Goal: Transaction & Acquisition: Purchase product/service

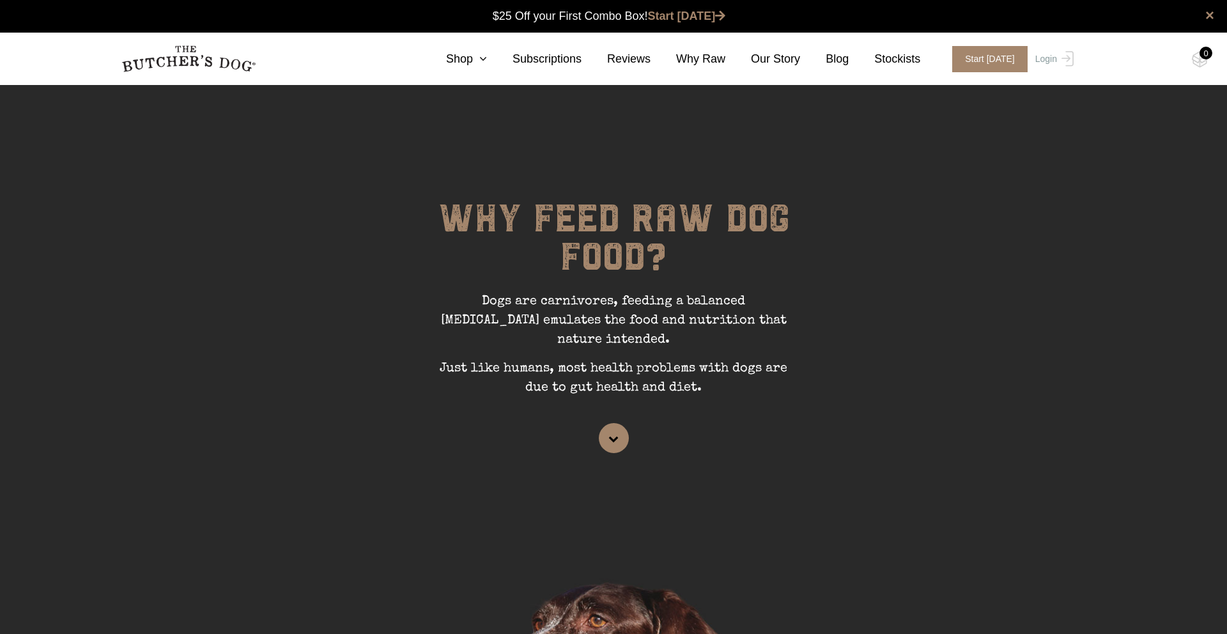
scroll to position [1, 0]
click at [1205, 54] on div "0" at bounding box center [1206, 53] width 13 height 13
click at [485, 63] on icon at bounding box center [480, 59] width 14 height 12
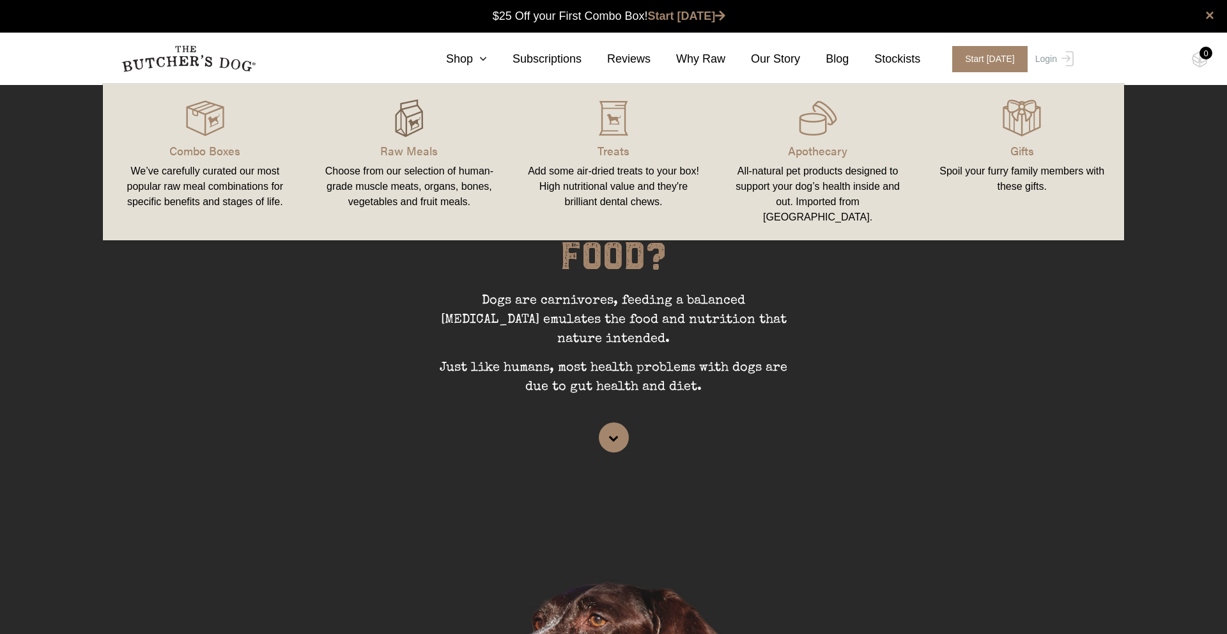
click at [417, 130] on img at bounding box center [409, 118] width 38 height 38
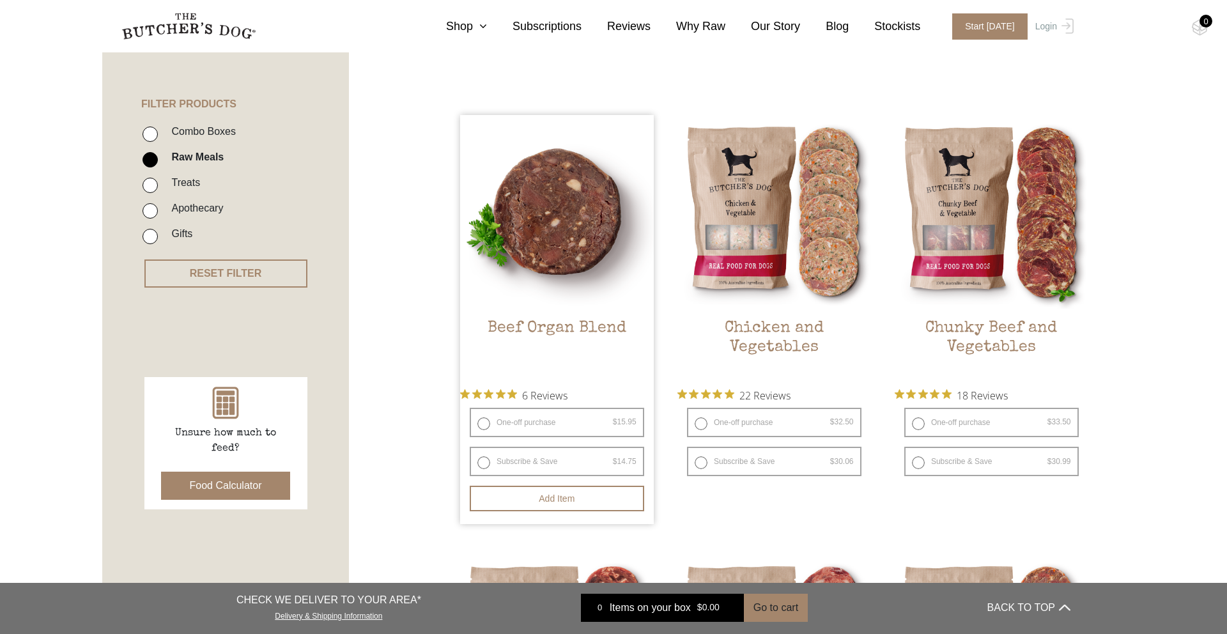
scroll to position [270, 0]
click at [572, 496] on button "Add item" at bounding box center [557, 498] width 175 height 26
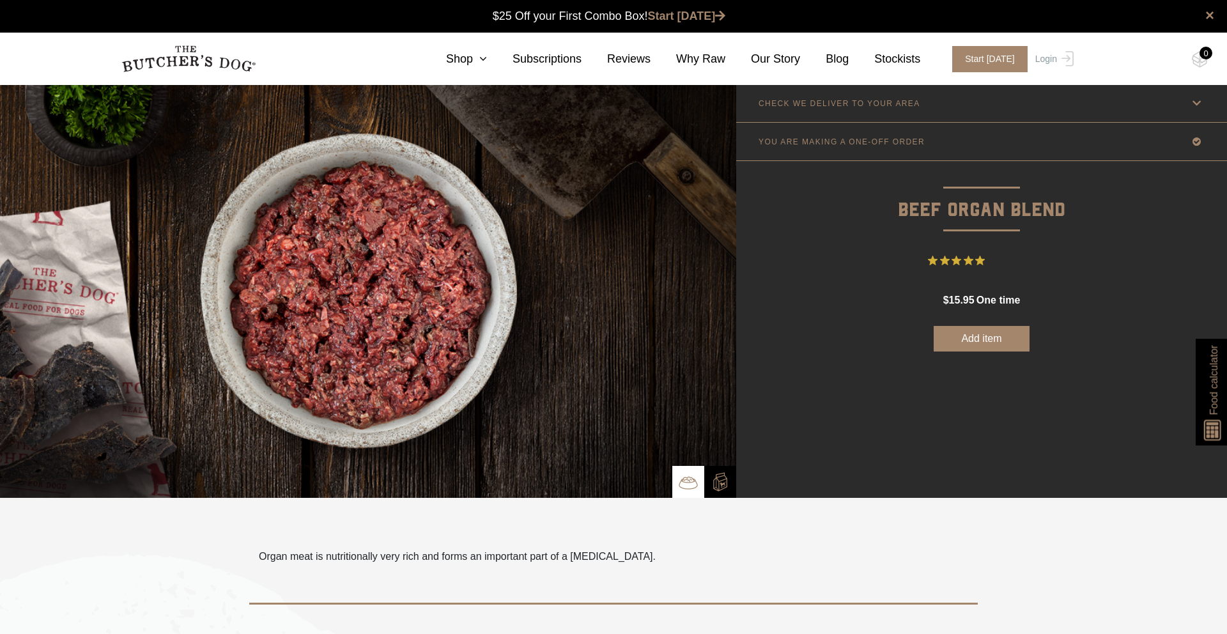
scroll to position [1, 0]
click at [984, 347] on button "Add item" at bounding box center [982, 338] width 96 height 26
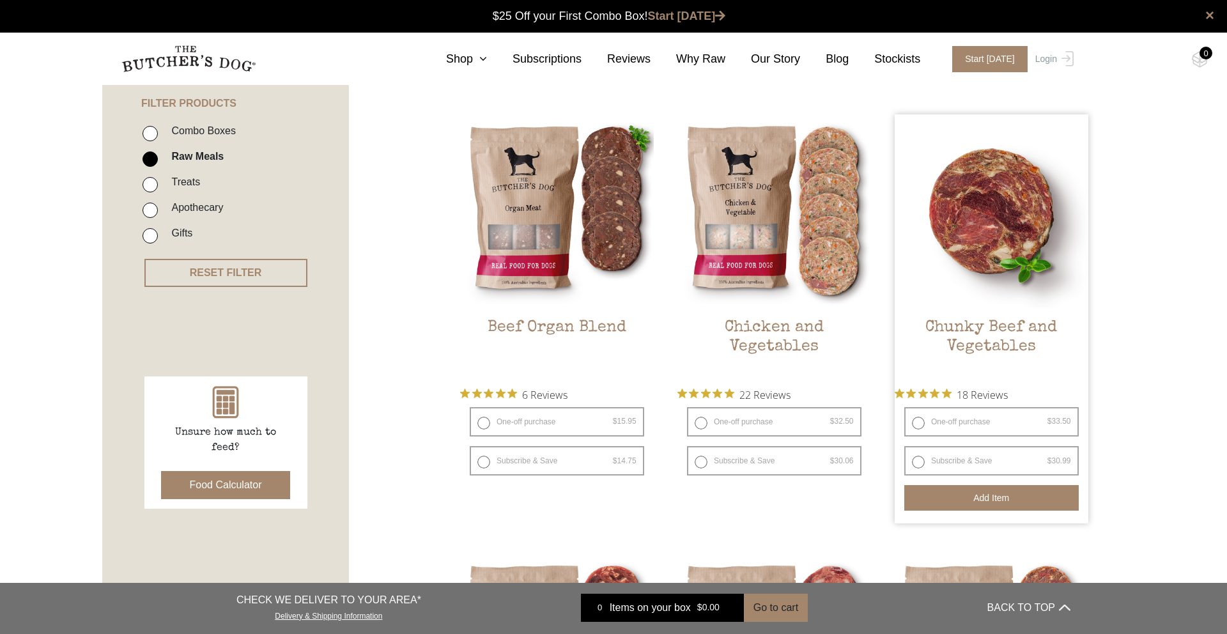
click at [996, 502] on button "Add item" at bounding box center [992, 498] width 175 height 26
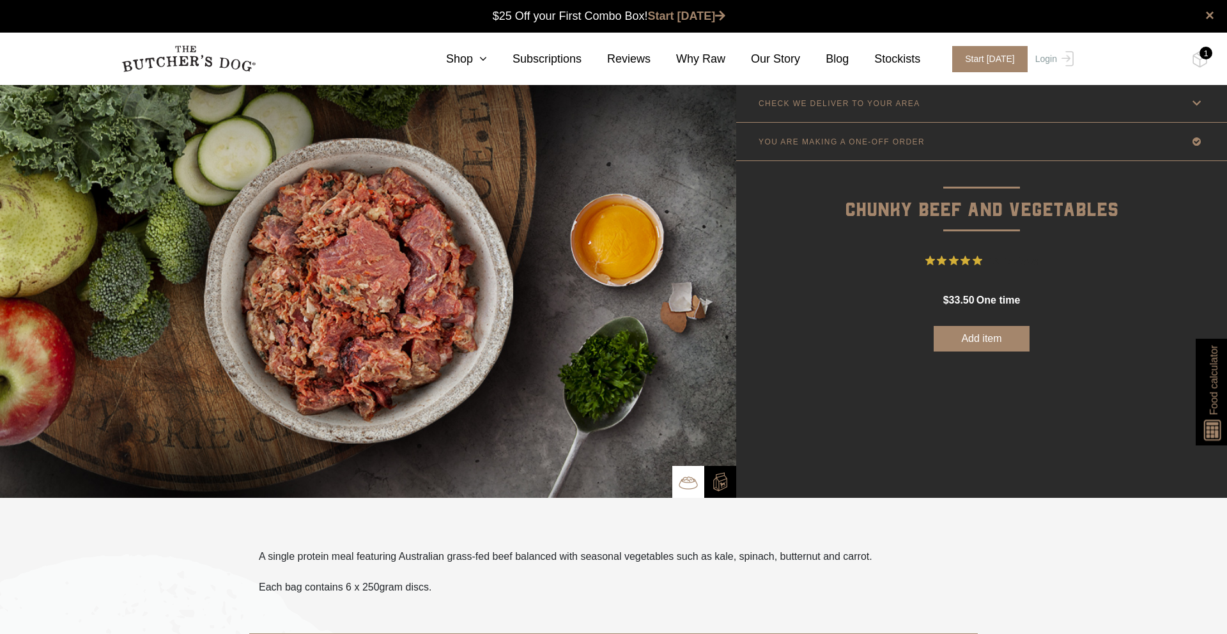
scroll to position [1, 0]
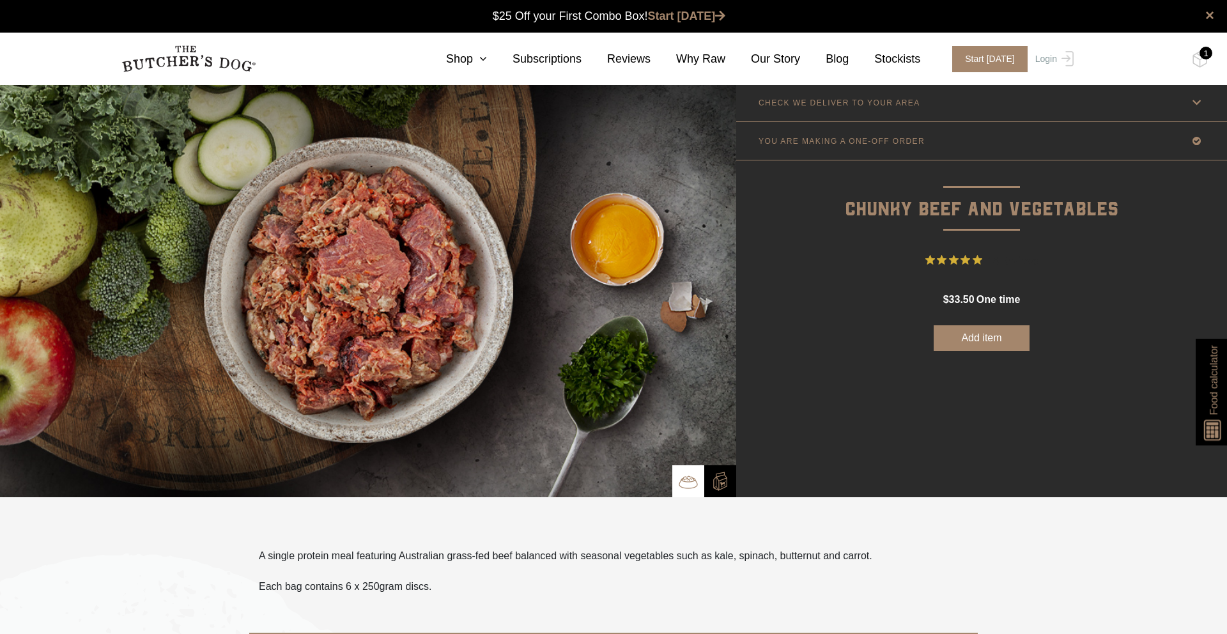
click at [972, 345] on button "Add item" at bounding box center [982, 338] width 96 height 26
click at [474, 56] on link "Shop" at bounding box center [454, 59] width 66 height 17
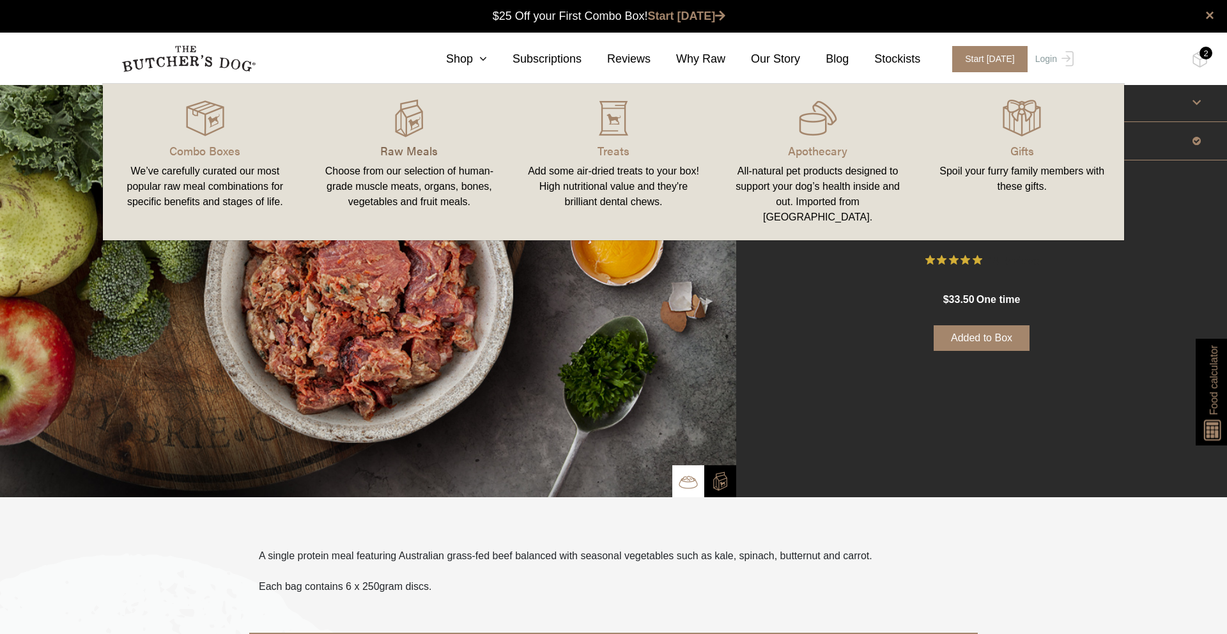
click at [421, 148] on p "Raw Meals" at bounding box center [410, 150] width 174 height 17
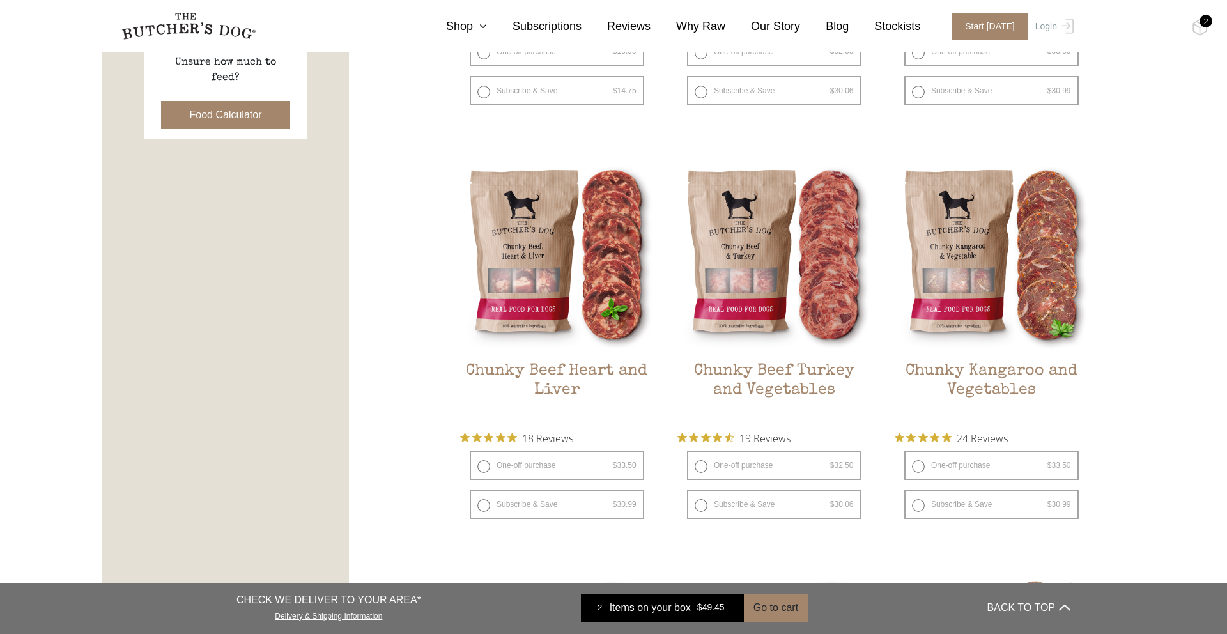
scroll to position [648, 0]
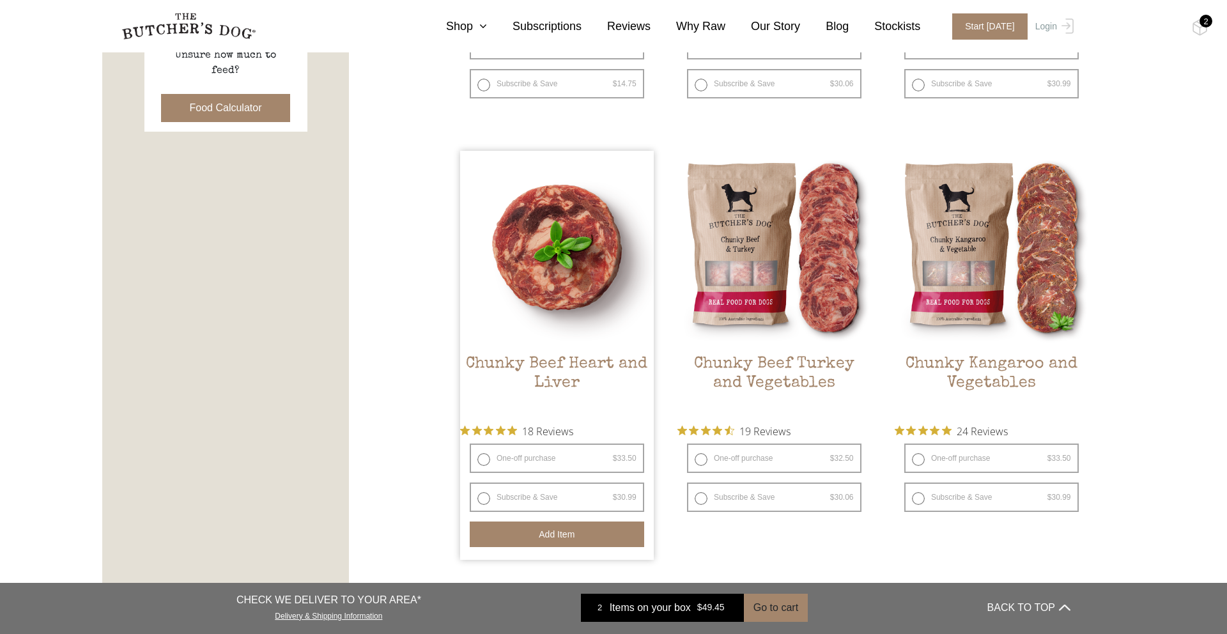
click at [526, 527] on button "Add item" at bounding box center [557, 535] width 175 height 26
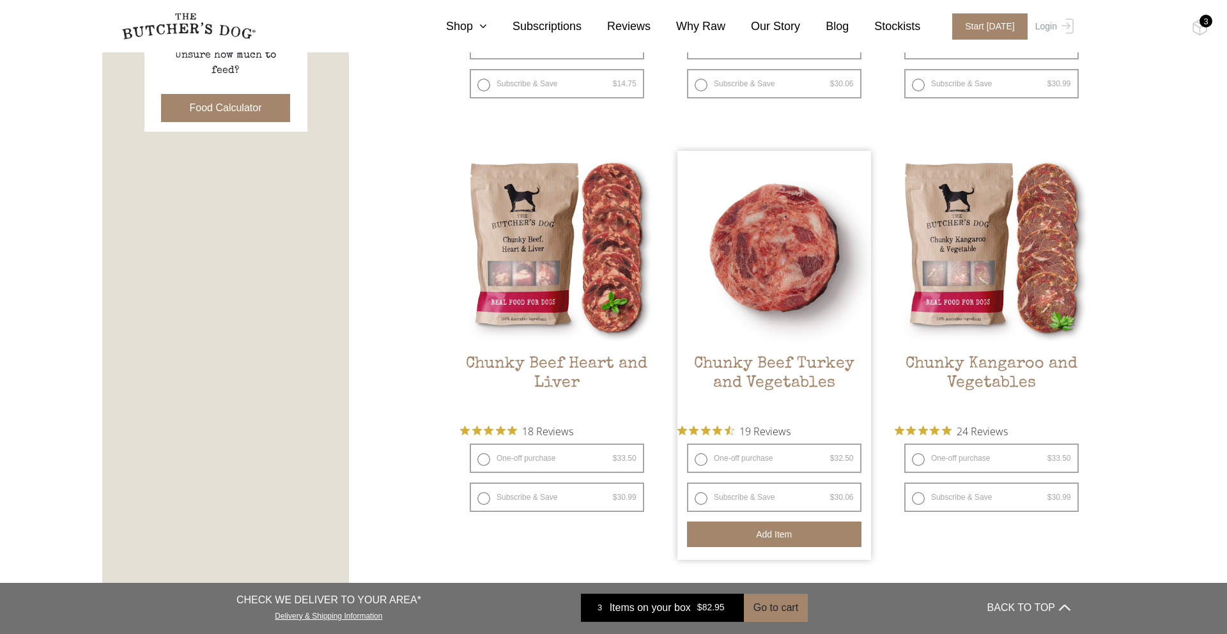
click at [745, 538] on button "Add item" at bounding box center [774, 535] width 175 height 26
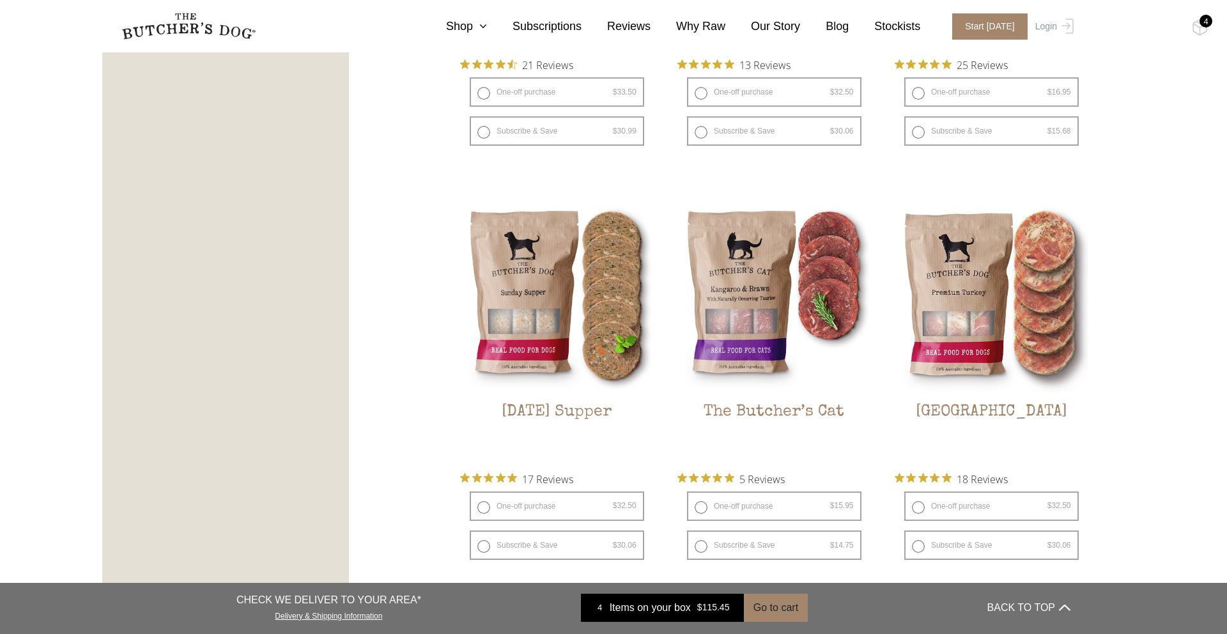
scroll to position [1459, 0]
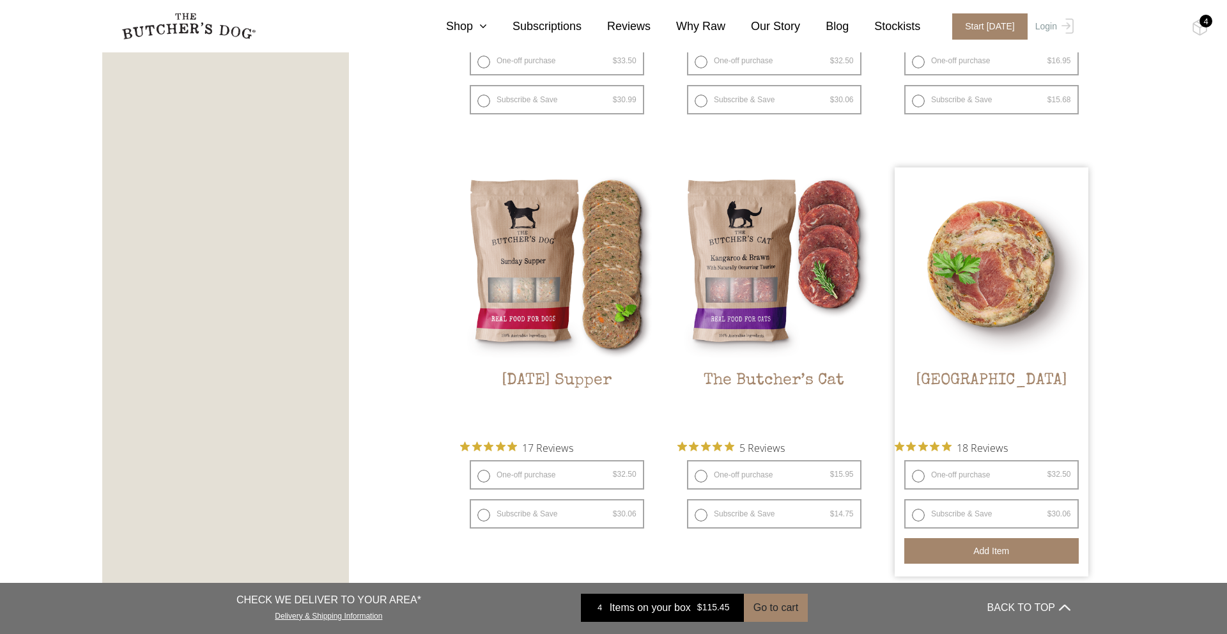
click at [980, 549] on button "Add item" at bounding box center [992, 551] width 175 height 26
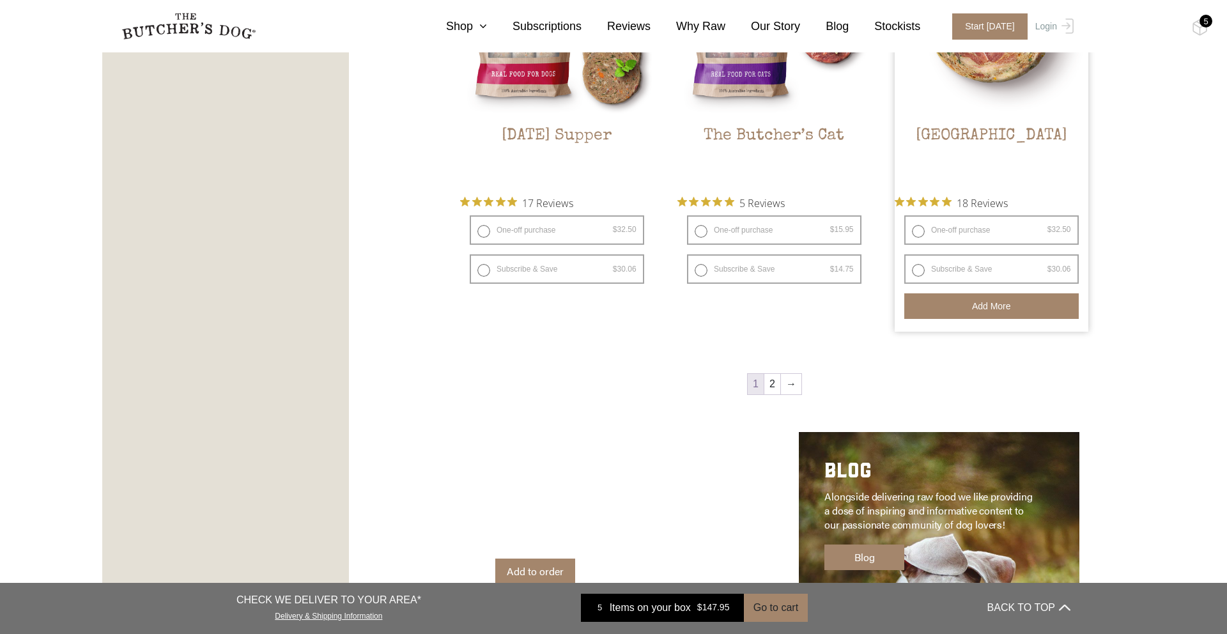
scroll to position [1713, 0]
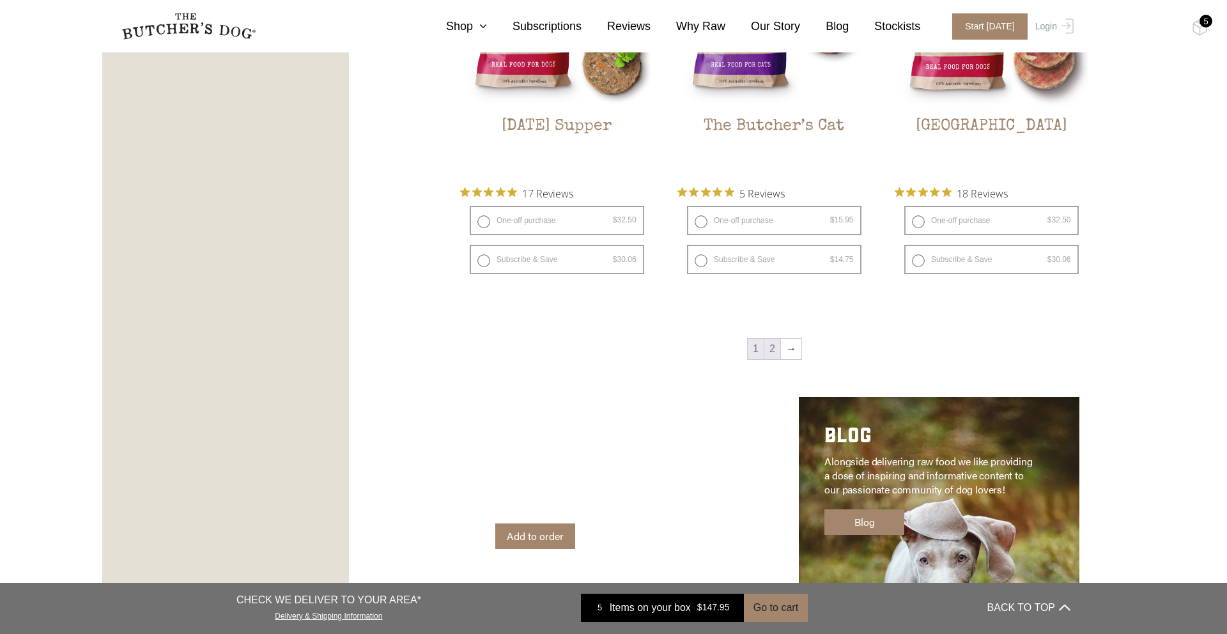
click at [771, 346] on link "2" at bounding box center [773, 349] width 16 height 20
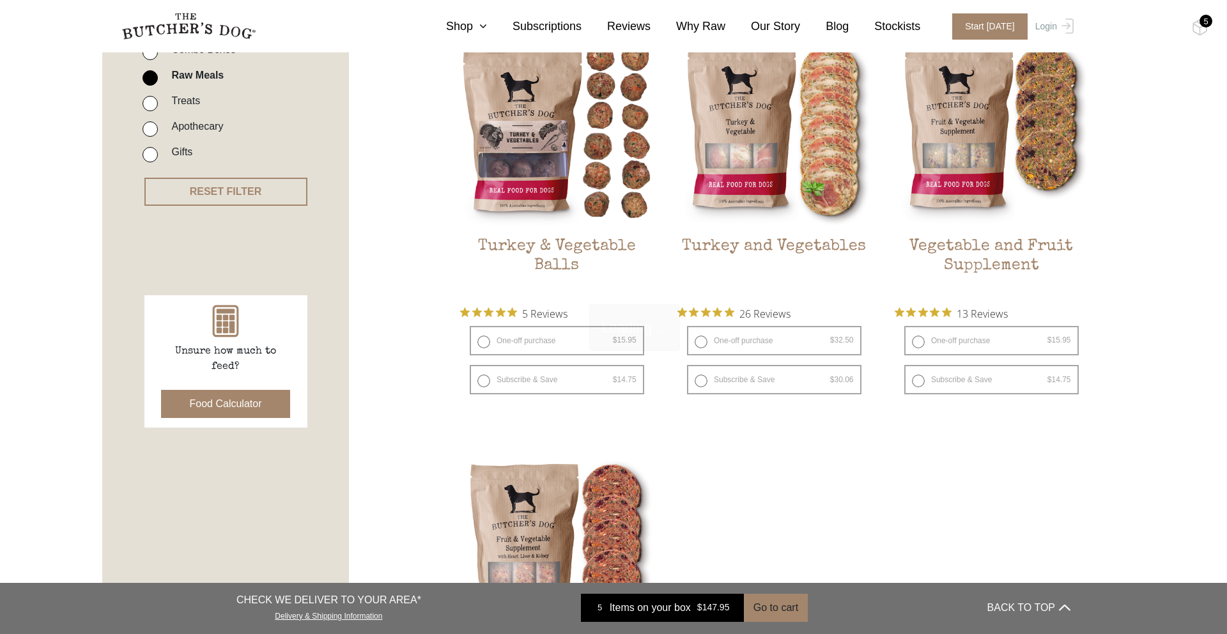
scroll to position [289, 0]
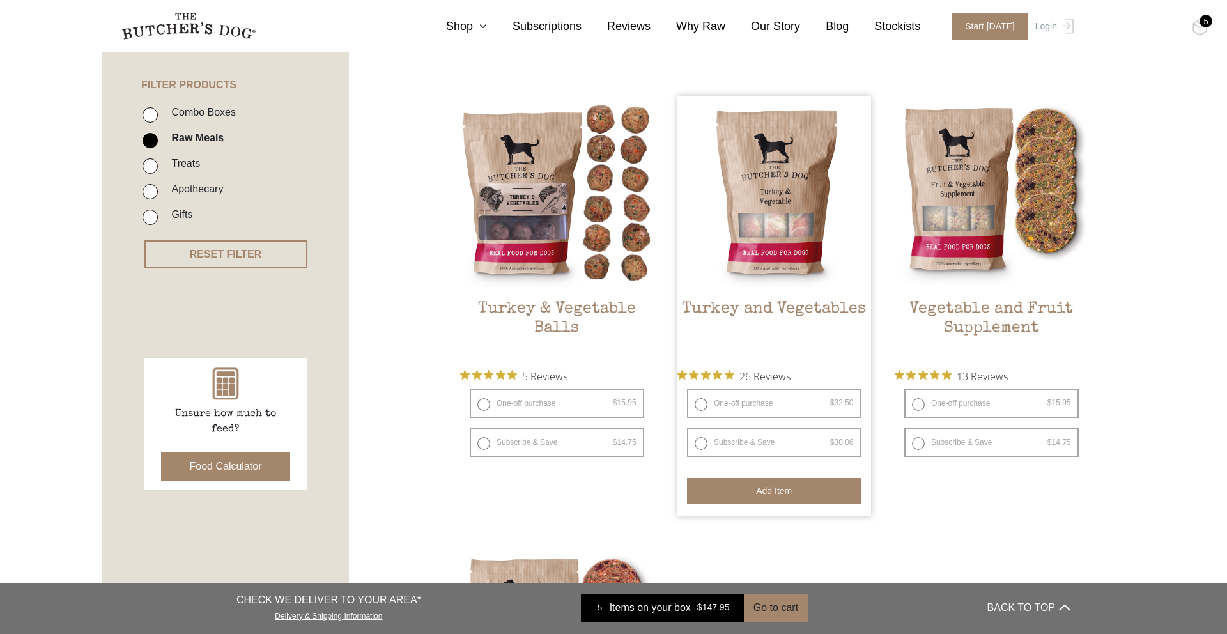
click at [780, 489] on button "Add item" at bounding box center [774, 491] width 175 height 26
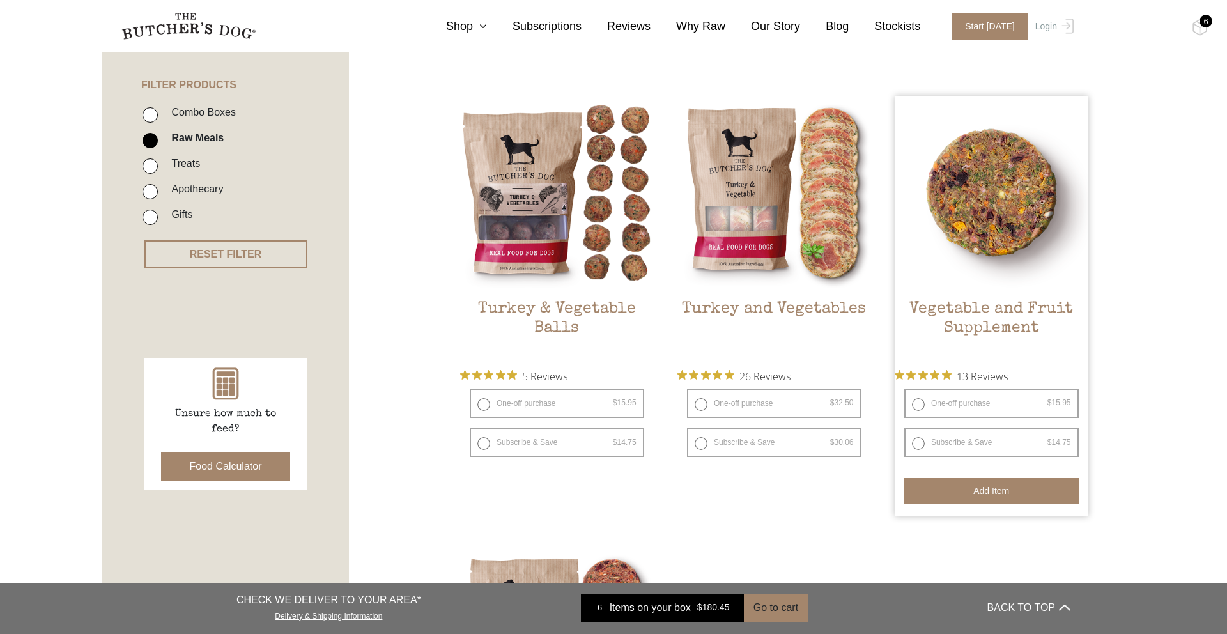
click at [939, 492] on button "Add item" at bounding box center [992, 491] width 175 height 26
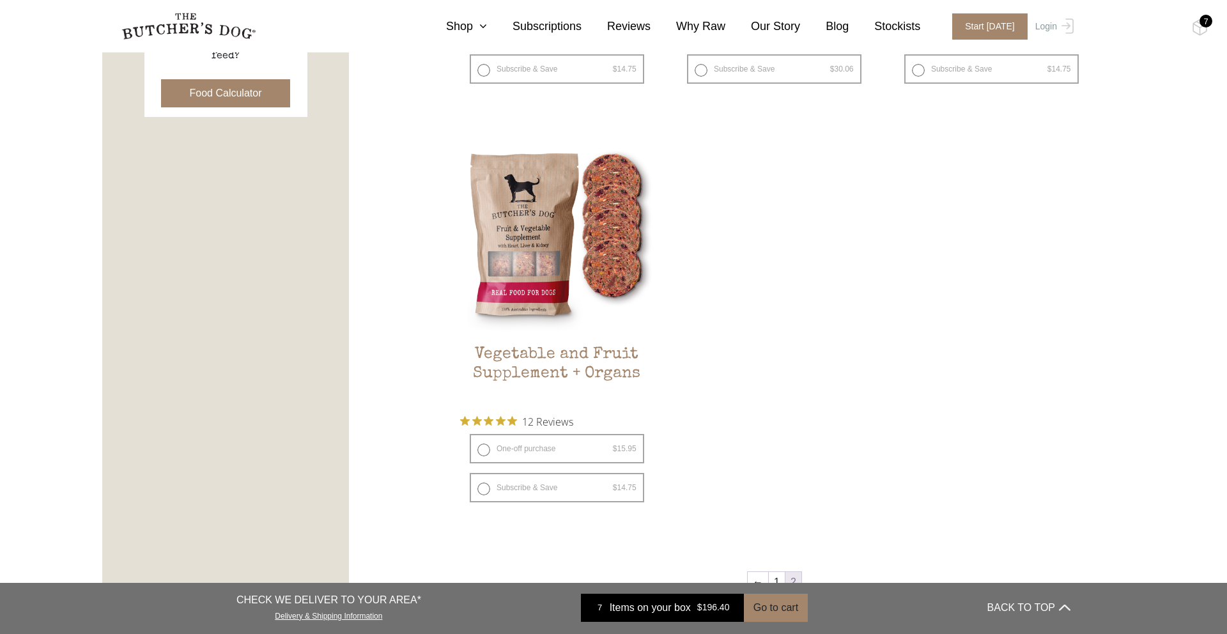
scroll to position [667, 0]
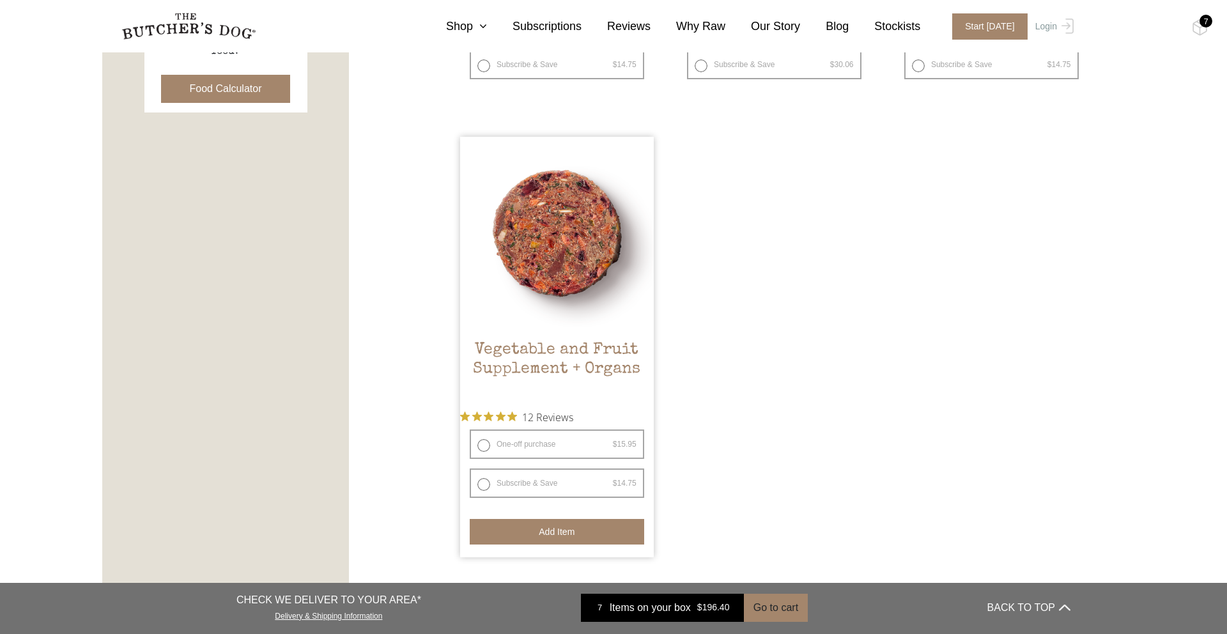
click at [601, 536] on button "Add item" at bounding box center [557, 532] width 175 height 26
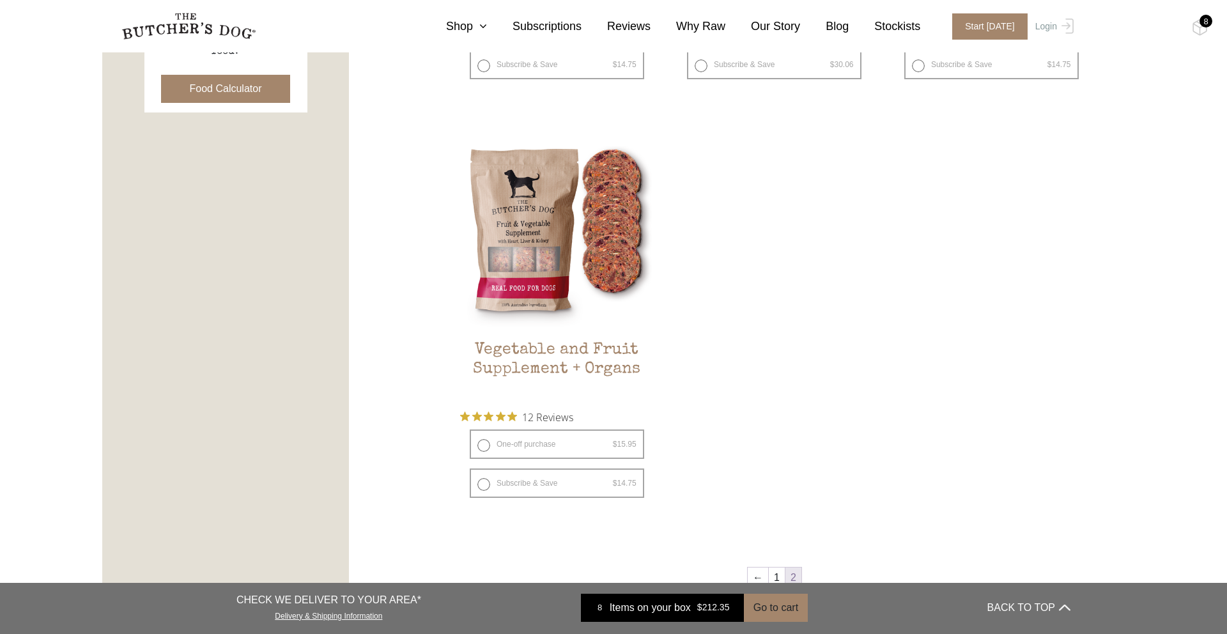
click at [1206, 23] on div "8" at bounding box center [1206, 21] width 13 height 13
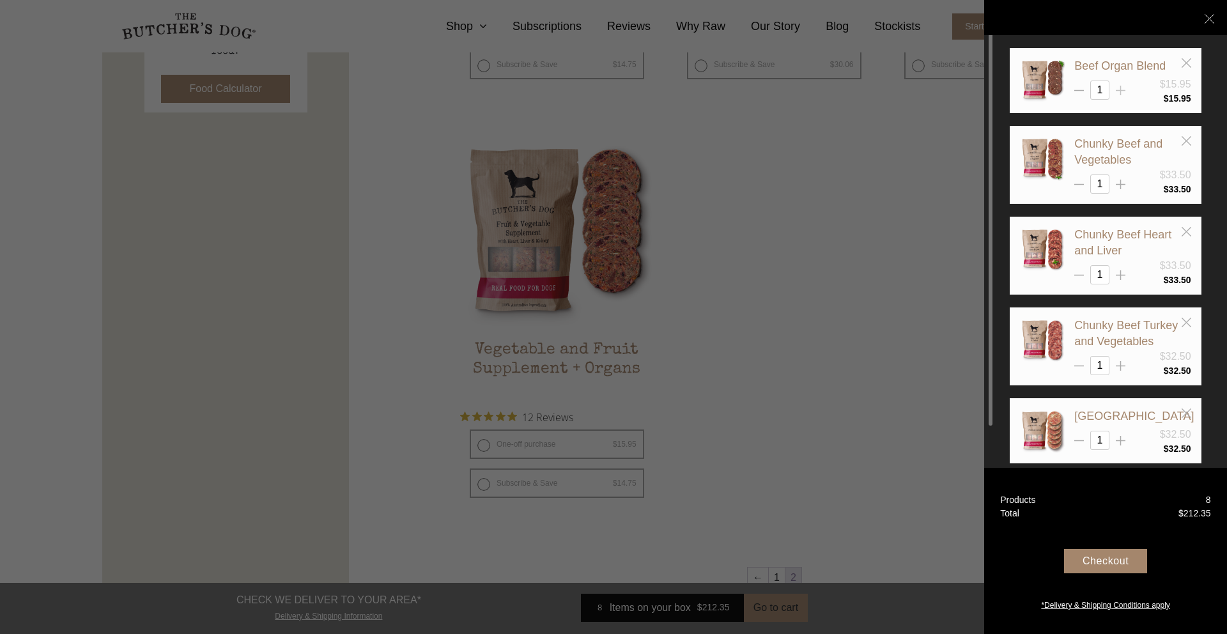
click at [1119, 90] on icon at bounding box center [1121, 91] width 10 height 10
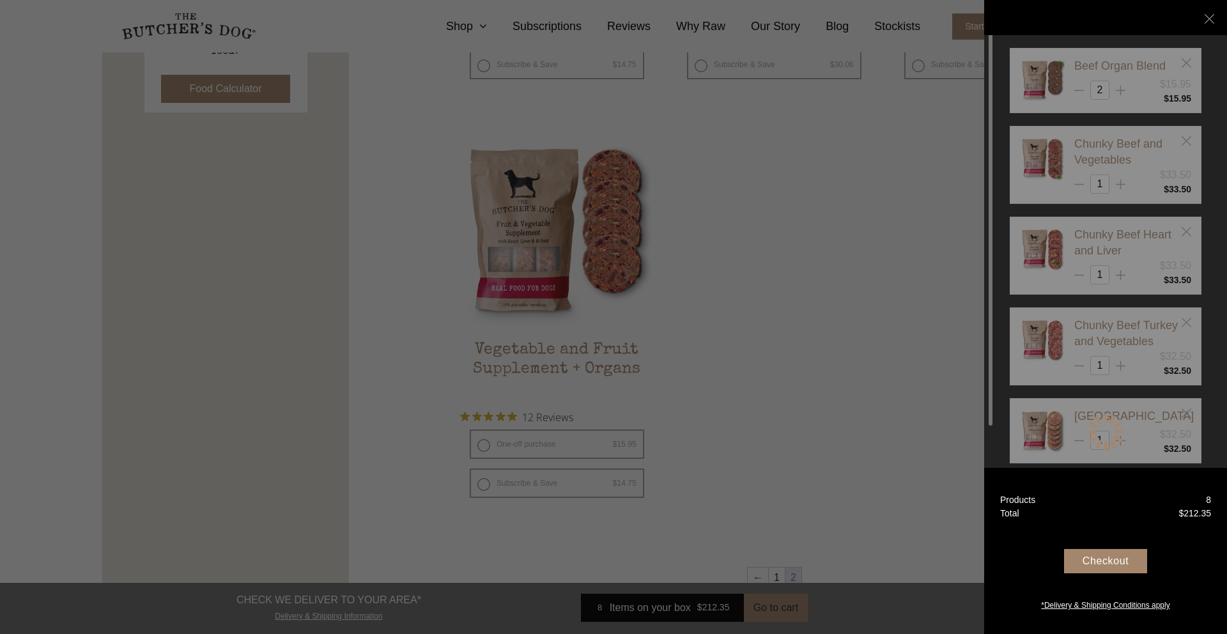
click at [1123, 91] on div "Beef Organ Blend $15.95 2 $ 15.95 1" at bounding box center [1106, 432] width 192 height 768
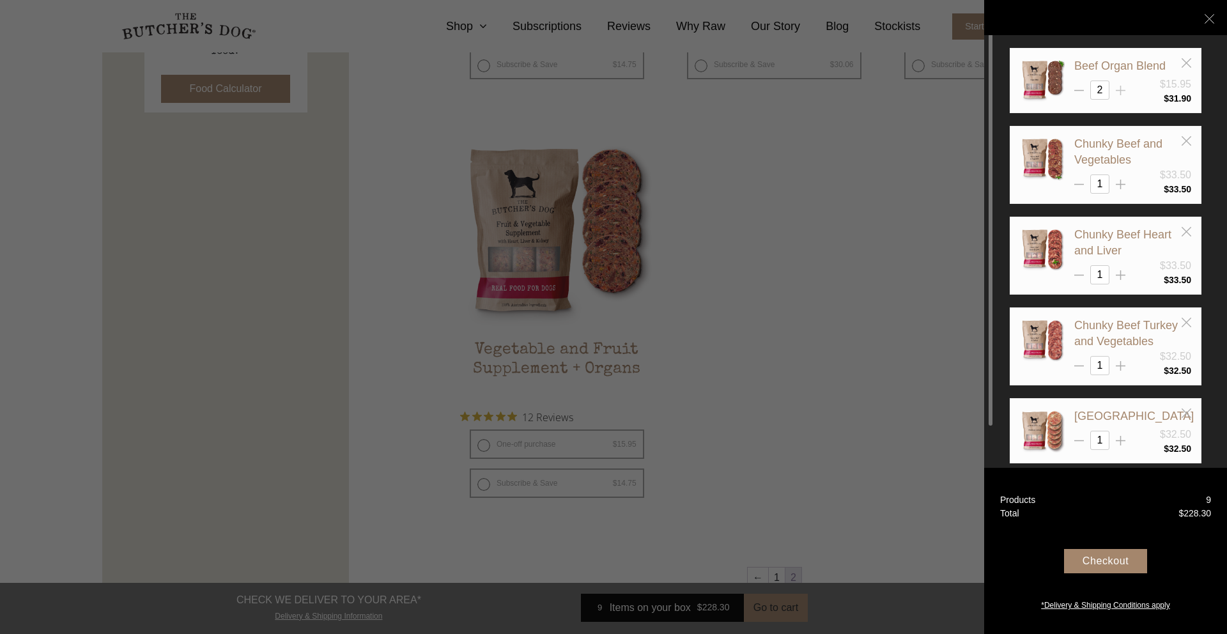
click at [1123, 92] on icon at bounding box center [1121, 91] width 10 height 10
type input "3"
click at [1119, 183] on icon at bounding box center [1121, 185] width 10 height 10
click at [1119, 184] on icon at bounding box center [1121, 185] width 10 height 10
type input "3"
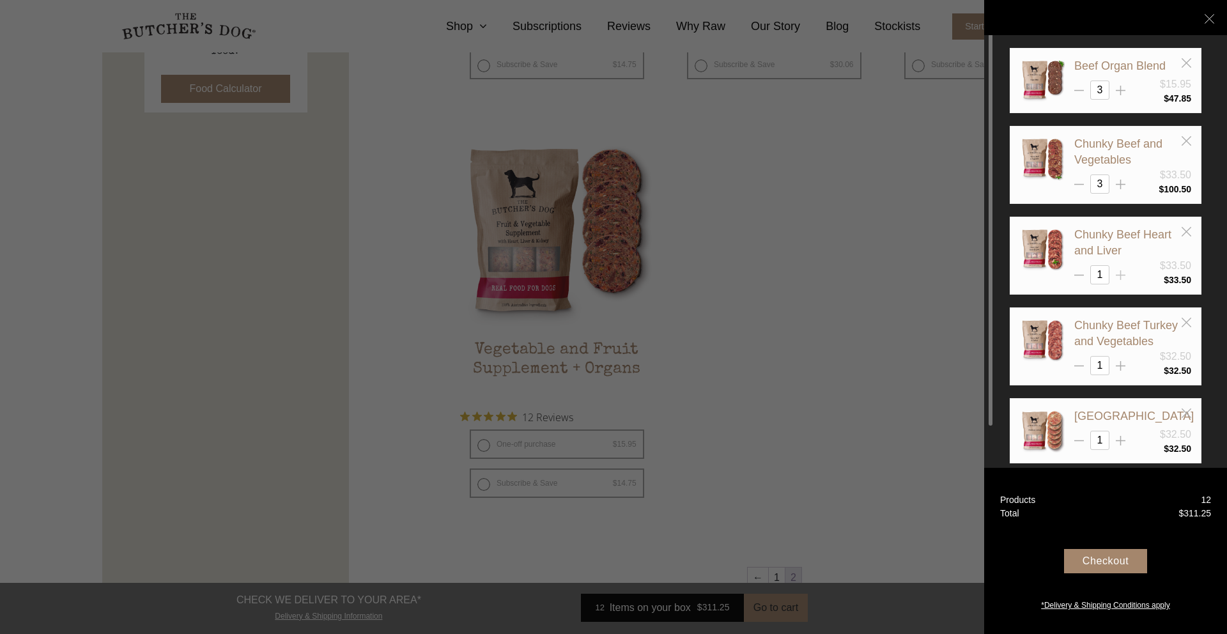
click at [1121, 95] on line at bounding box center [1121, 91] width 0 height 10
type input "3"
click at [1122, 371] on icon at bounding box center [1121, 366] width 10 height 10
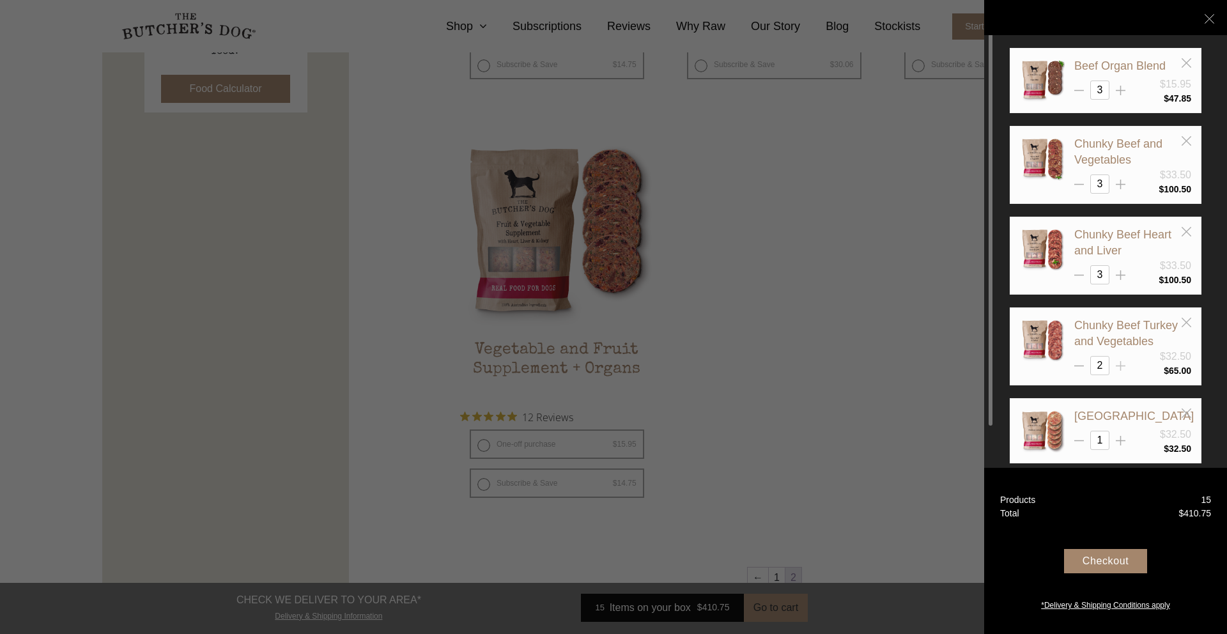
type input "3"
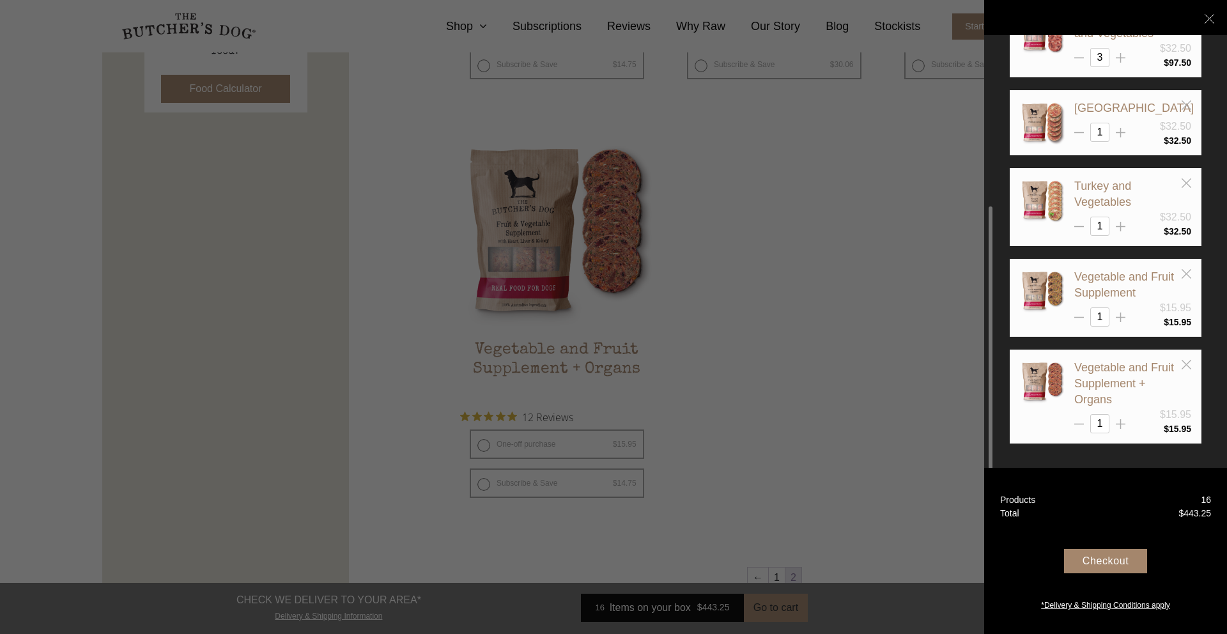
scroll to position [669, 0]
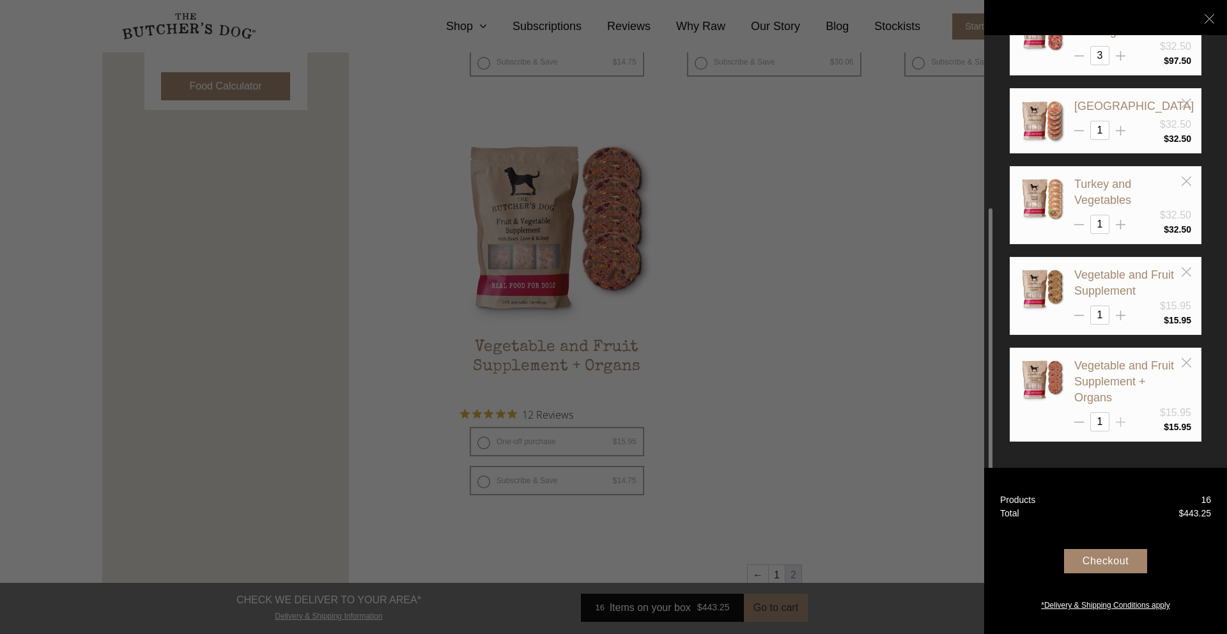
click at [1122, 427] on icon at bounding box center [1121, 422] width 10 height 10
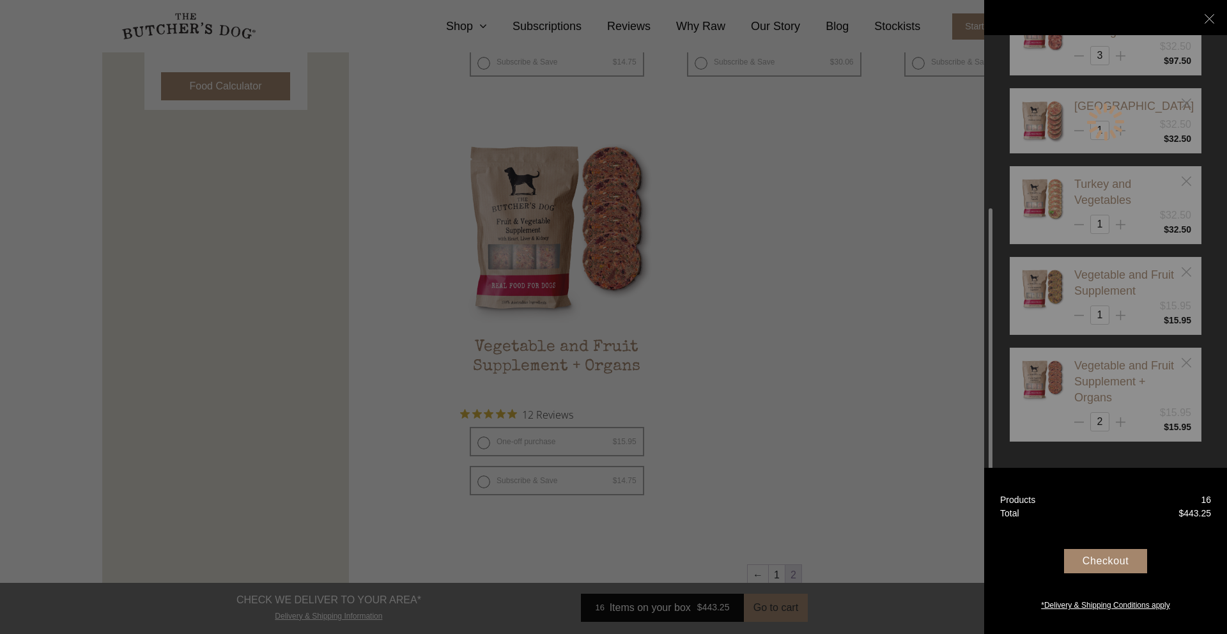
click at [1122, 428] on div at bounding box center [1106, 122] width 192 height 768
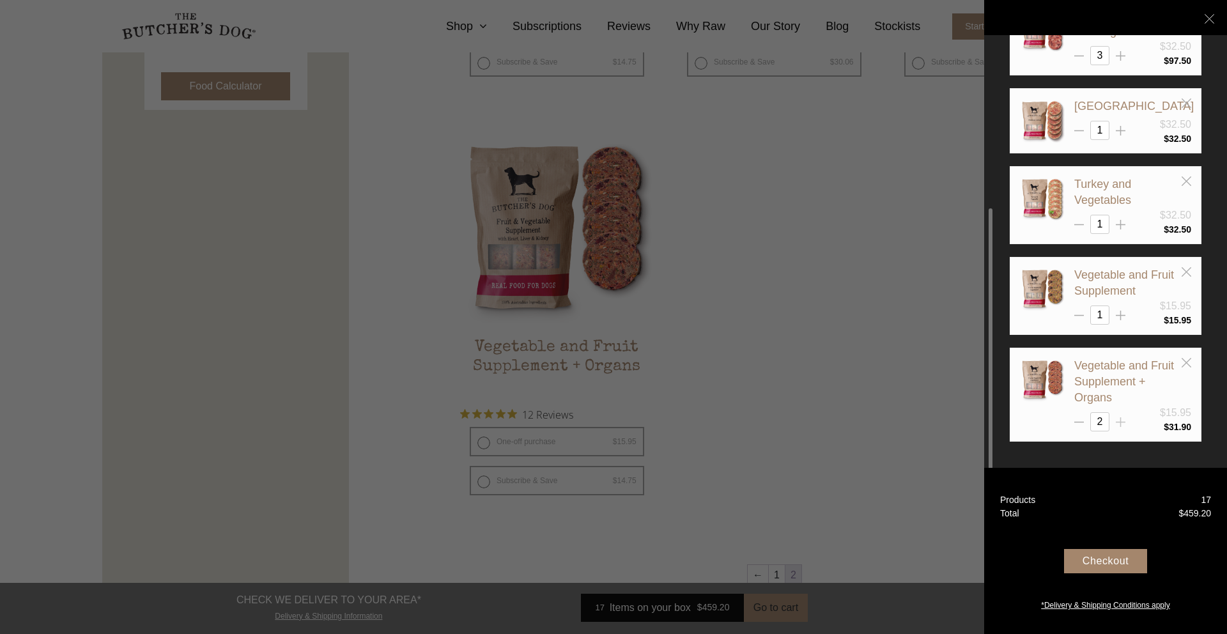
type input "3"
click at [1119, 230] on icon at bounding box center [1121, 225] width 10 height 10
type input "2"
click at [488, 26] on div at bounding box center [613, 317] width 1227 height 634
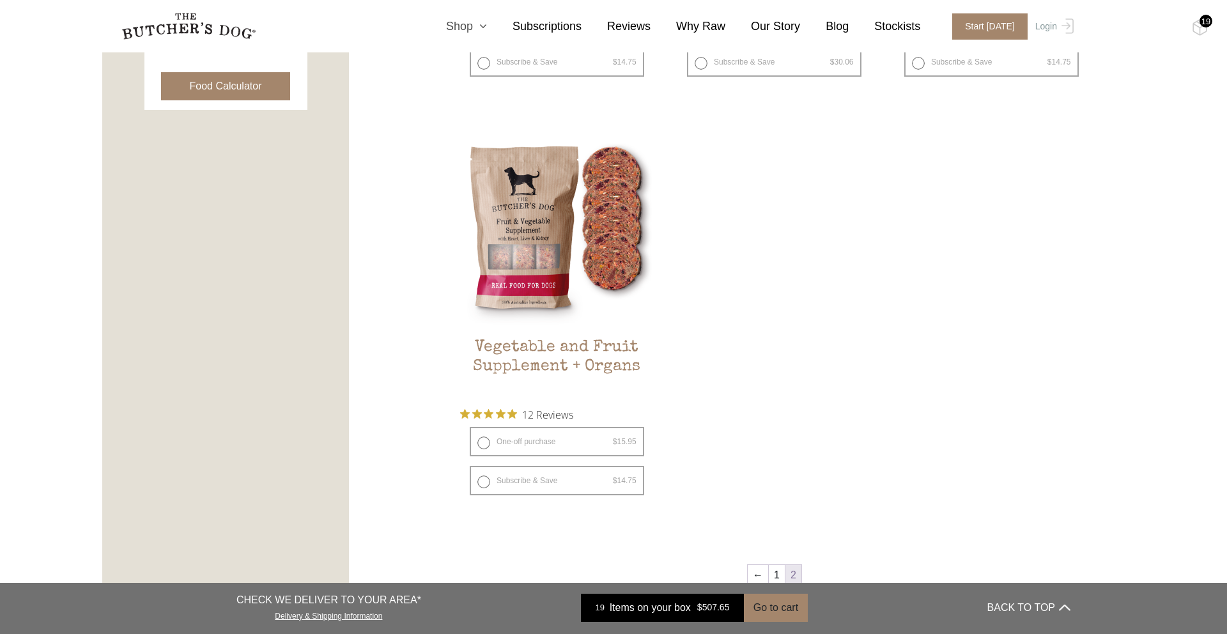
click at [481, 27] on icon at bounding box center [480, 26] width 14 height 12
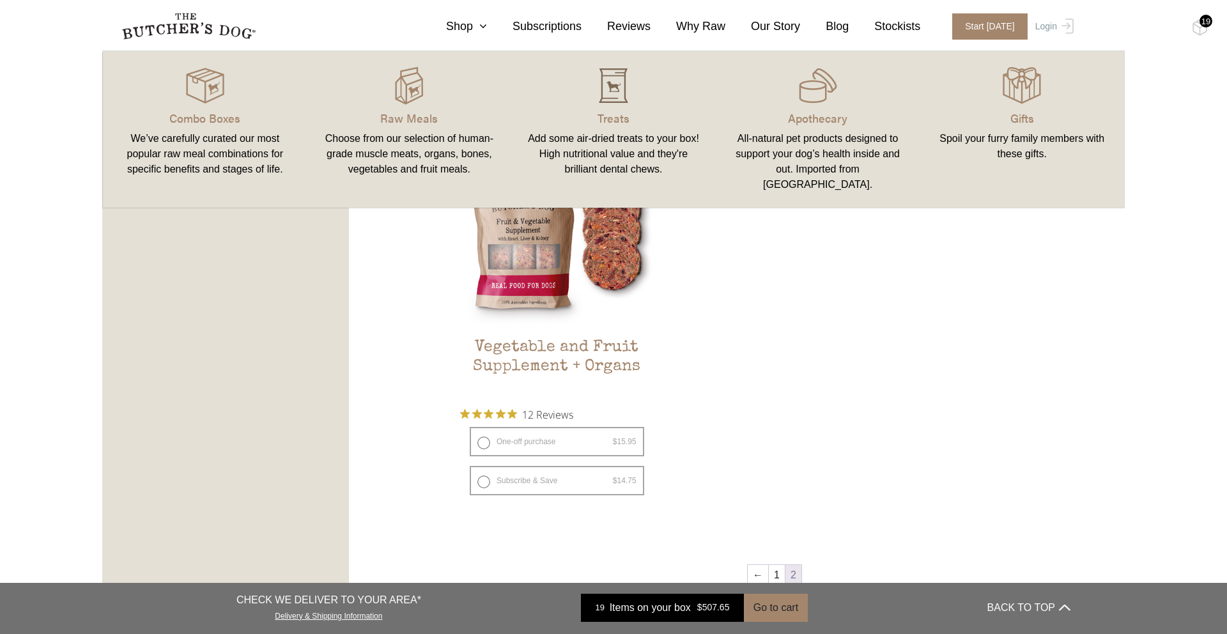
click at [612, 84] on img at bounding box center [614, 85] width 38 height 38
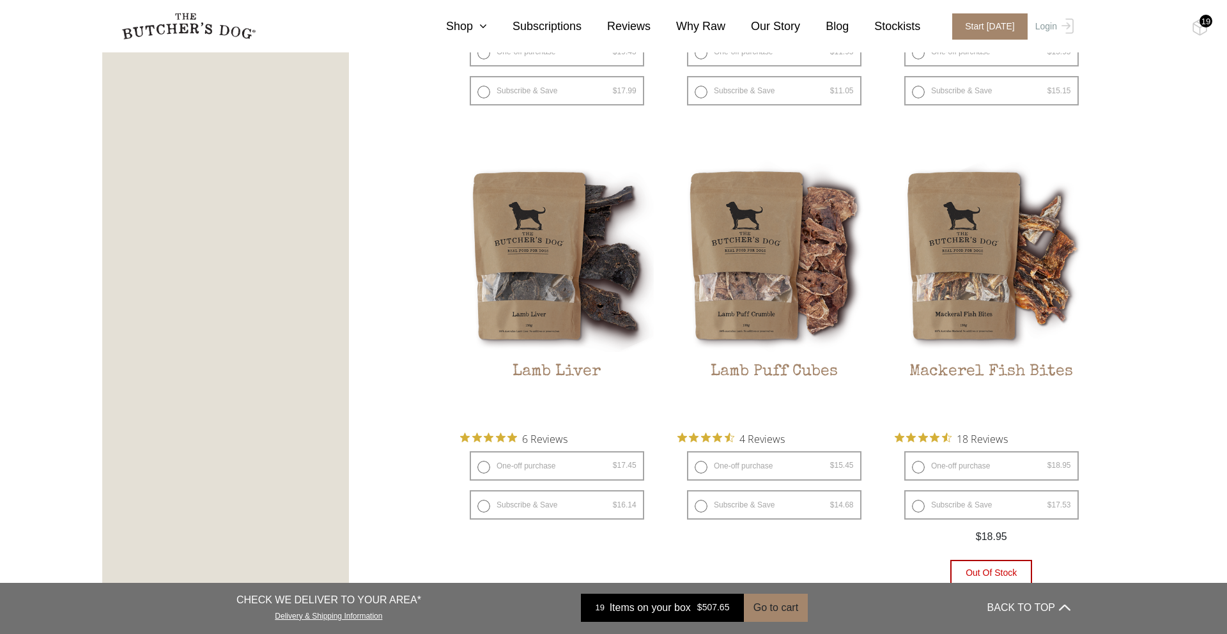
scroll to position [1495, 0]
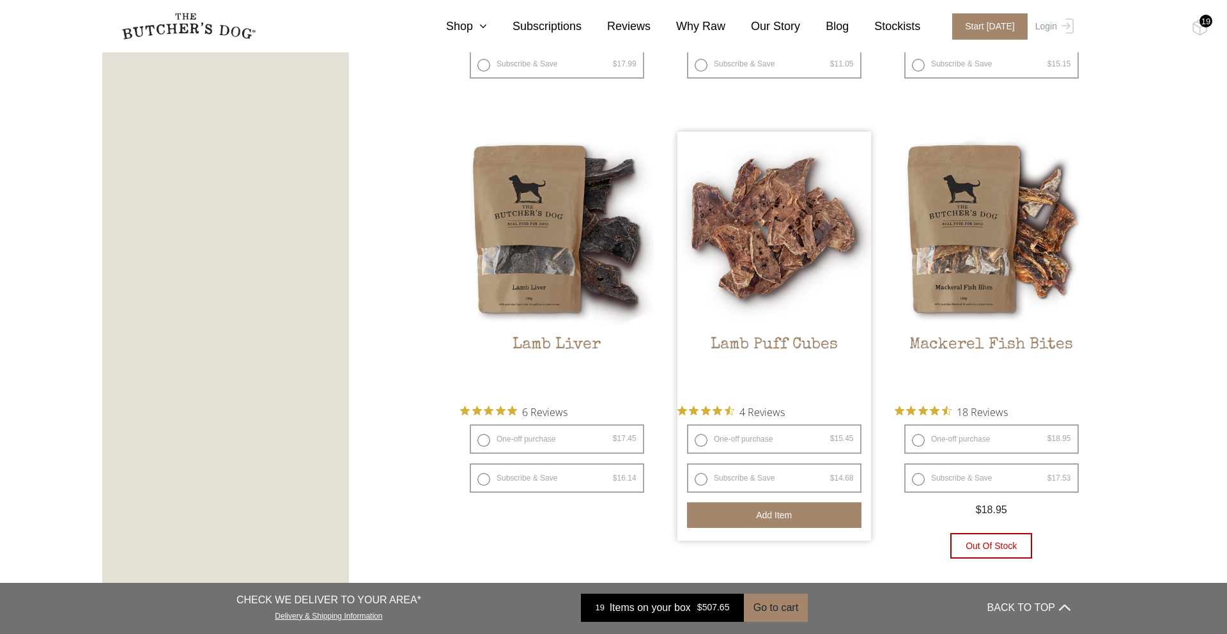
click at [767, 518] on button "Add item" at bounding box center [774, 516] width 175 height 26
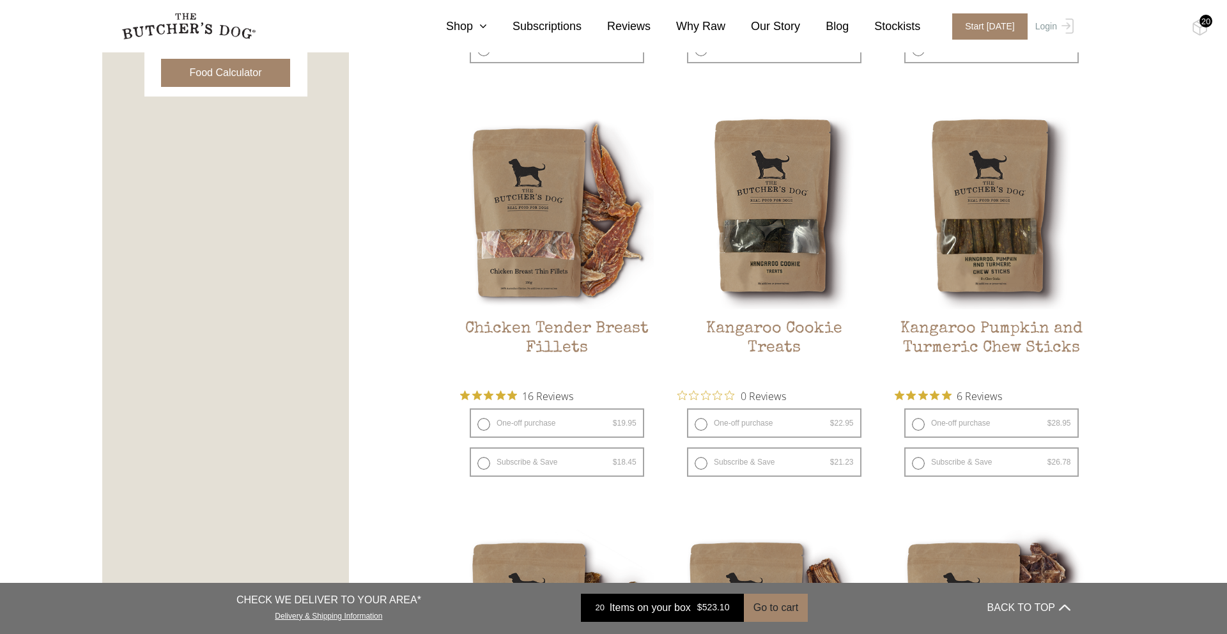
scroll to position [686, 0]
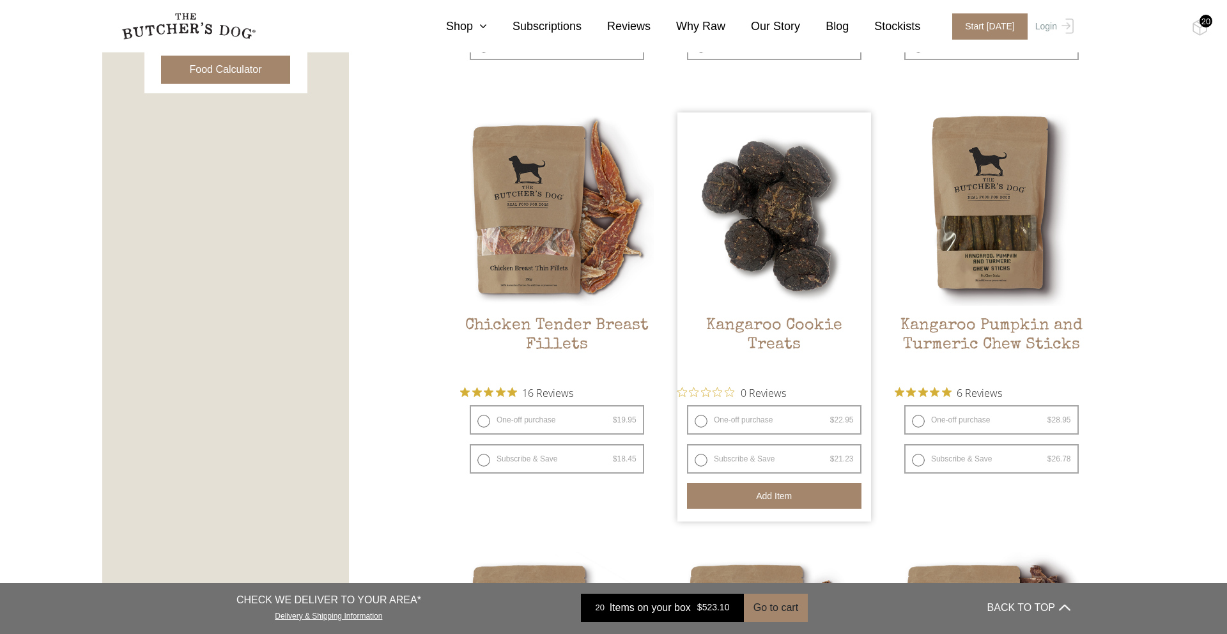
click at [762, 497] on button "Add item" at bounding box center [774, 496] width 175 height 26
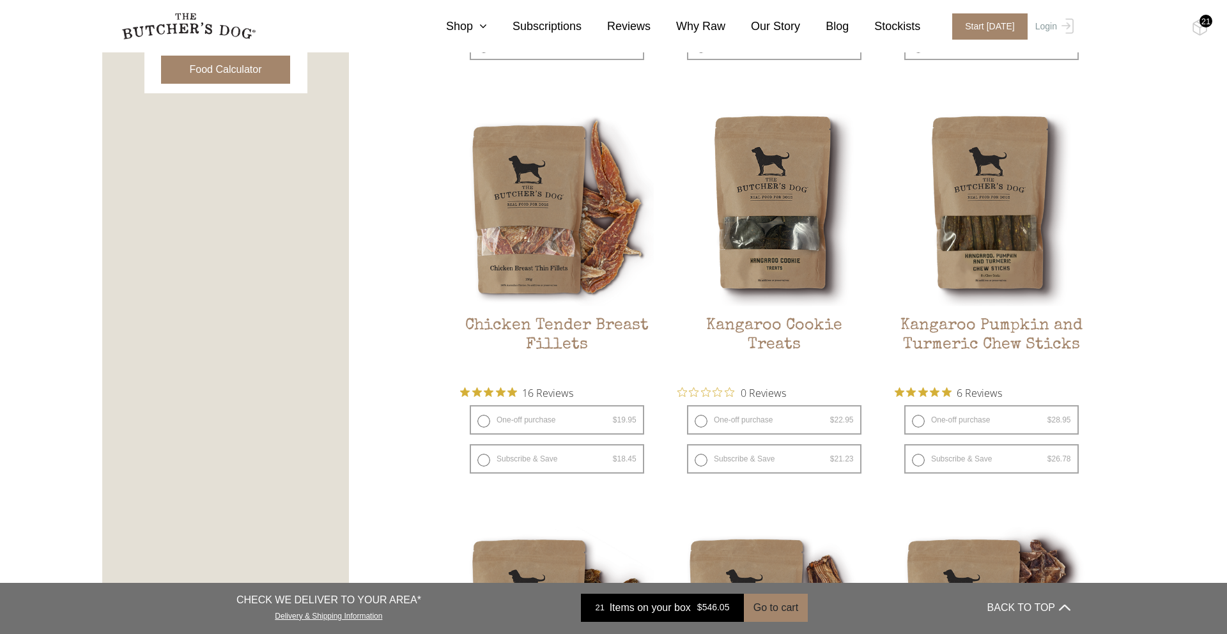
click at [1203, 24] on div "21" at bounding box center [1206, 21] width 13 height 13
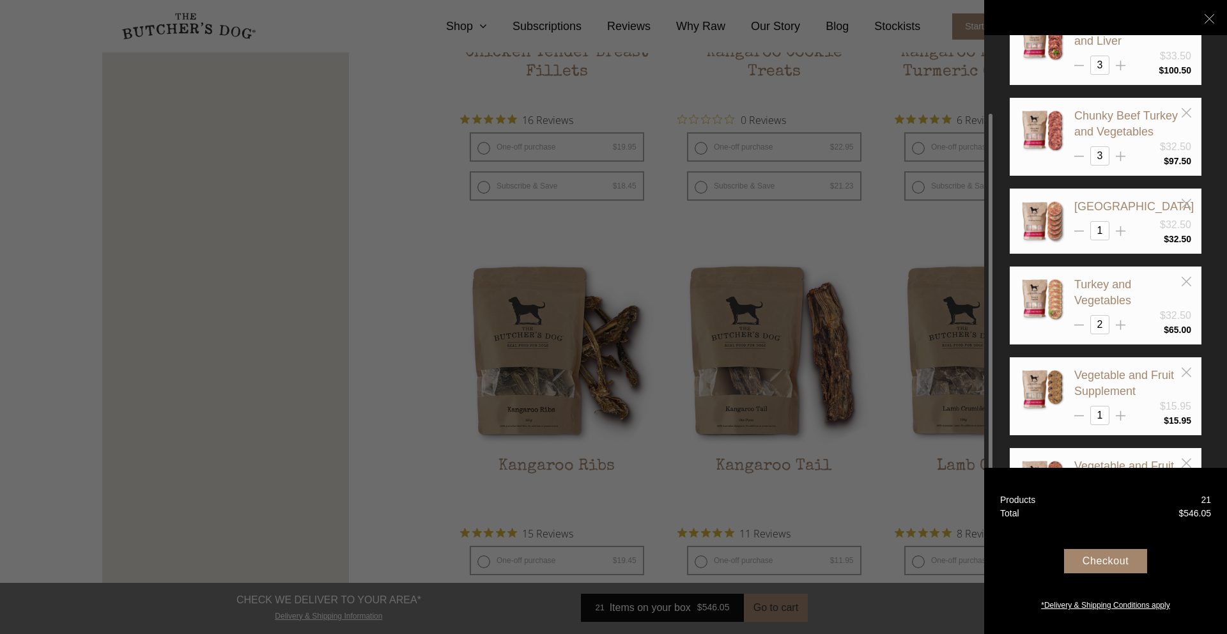
scroll to position [0, 0]
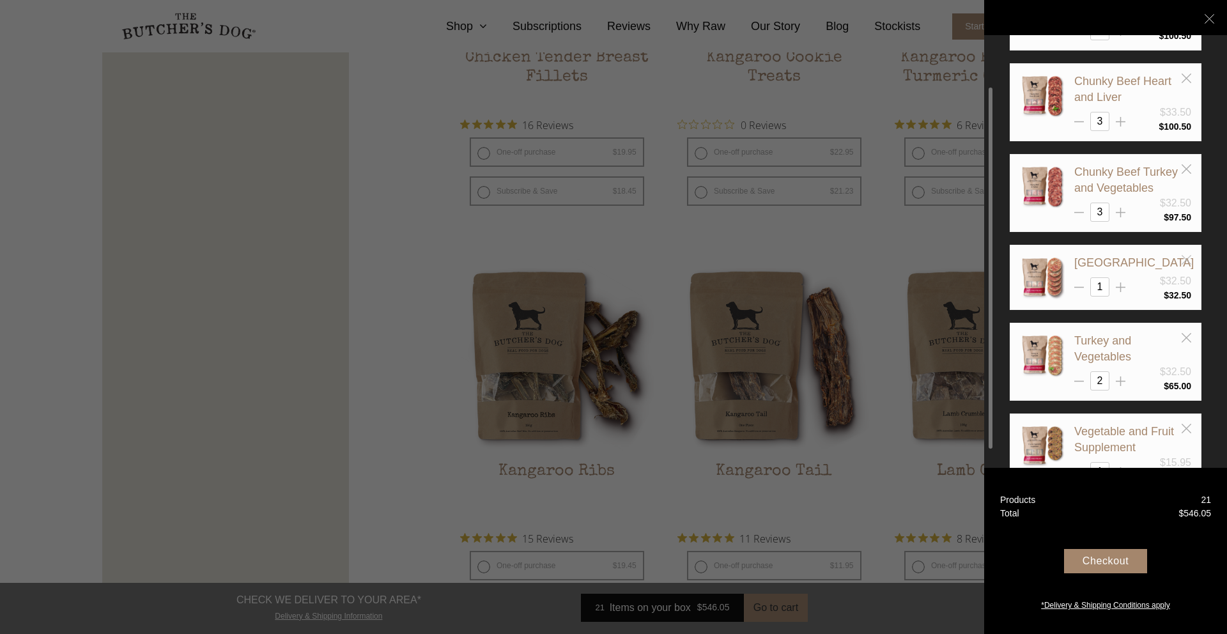
click at [1185, 265] on icon at bounding box center [1187, 260] width 10 height 10
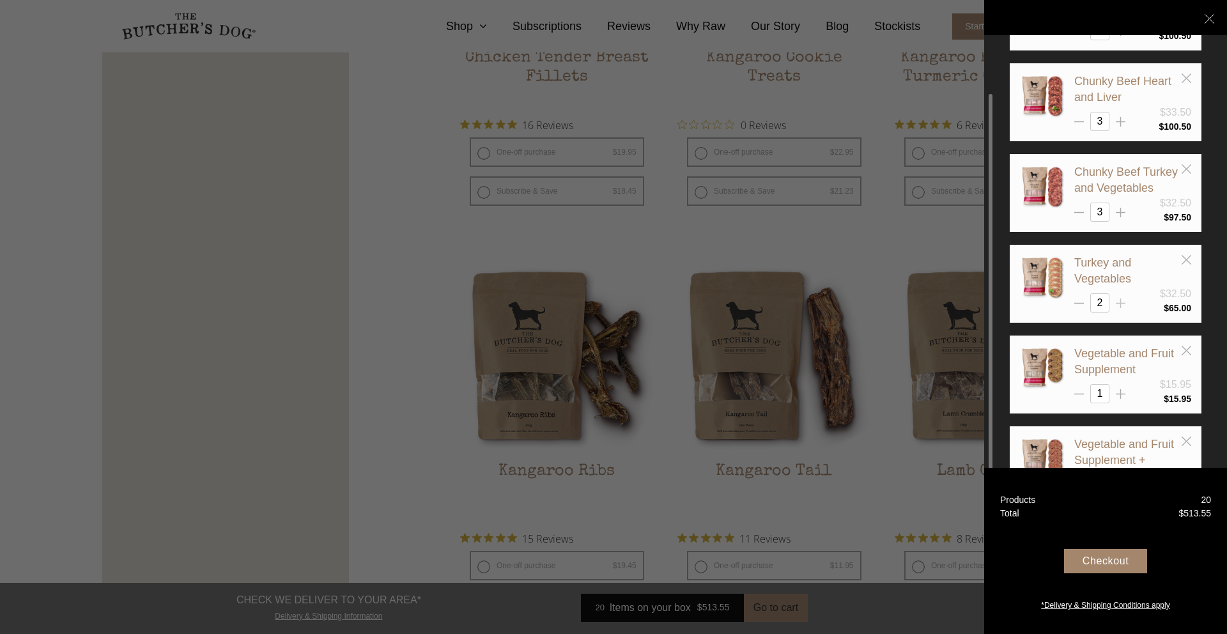
type input "3"
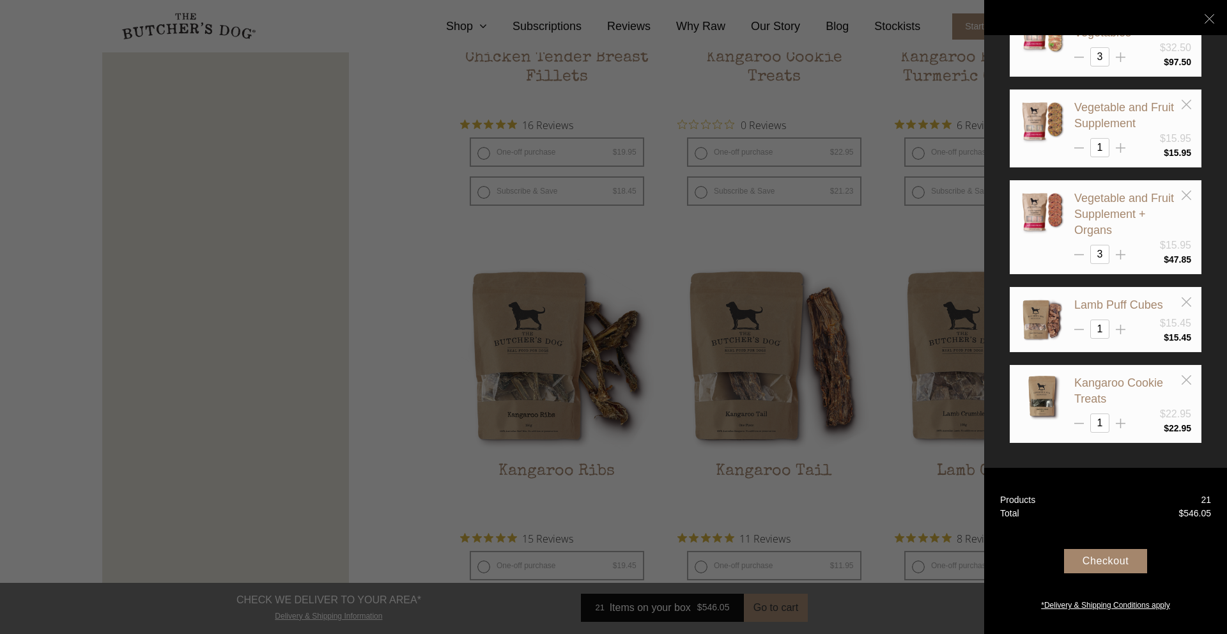
click at [1126, 562] on div "Checkout" at bounding box center [1105, 561] width 83 height 24
